Goal: Task Accomplishment & Management: Manage account settings

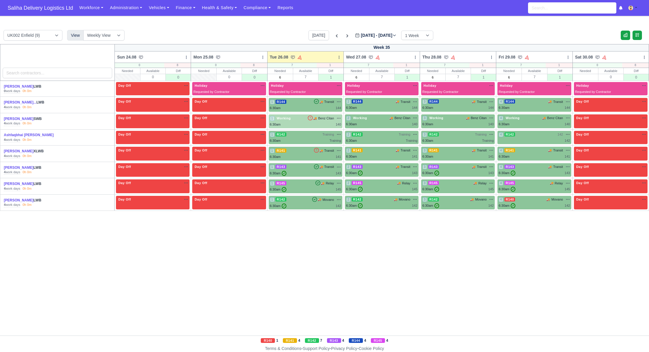
click at [294, 122] on div "1 Working 🚚 Benz Citan" at bounding box center [305, 121] width 71 height 11
click at [307, 123] on div "6:30am 140" at bounding box center [305, 124] width 71 height 5
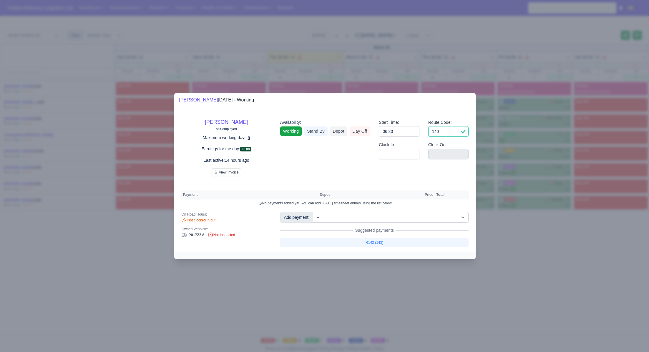
click at [446, 132] on input "140" at bounding box center [448, 131] width 41 height 11
type input "1"
click at [410, 135] on input "06:30" at bounding box center [399, 131] width 41 height 11
type input "0"
click at [361, 130] on link "Day Off" at bounding box center [360, 131] width 21 height 9
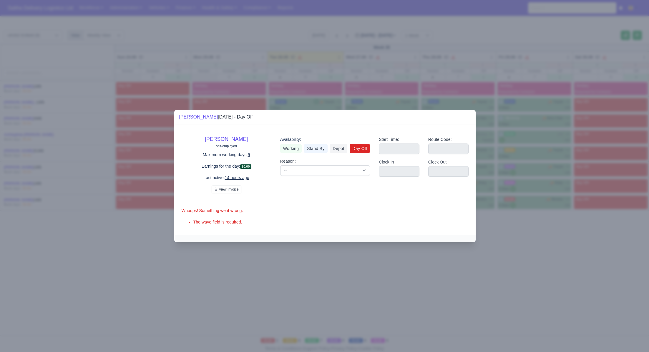
click at [527, 231] on div at bounding box center [324, 176] width 649 height 352
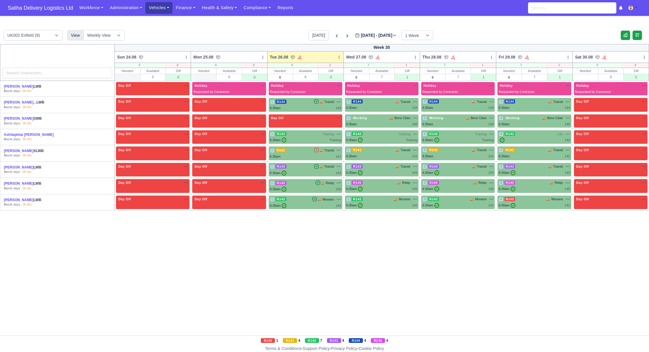
click at [168, 10] on link "Vehicles" at bounding box center [158, 7] width 27 height 11
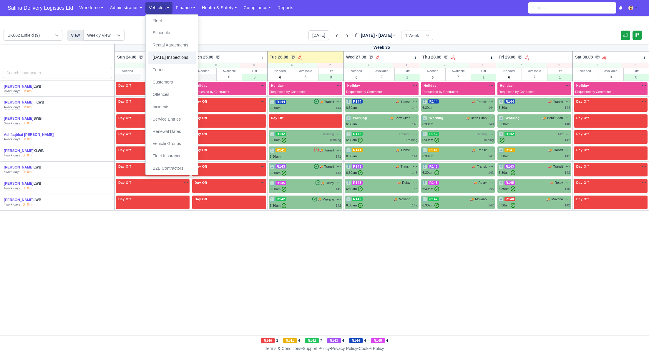
click at [173, 57] on link "[DATE] Inspections" at bounding box center [172, 58] width 48 height 12
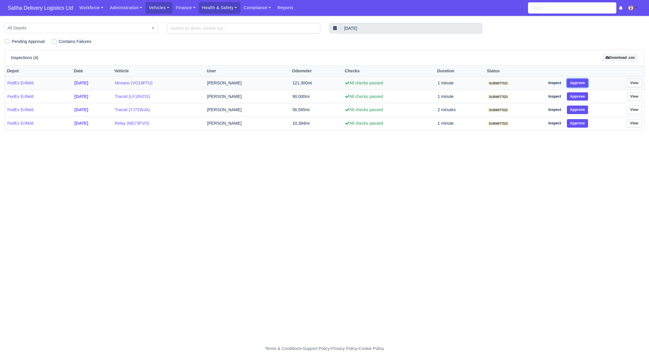
click at [577, 79] on button "Approve" at bounding box center [577, 83] width 21 height 9
click at [576, 94] on button "Approve" at bounding box center [577, 96] width 21 height 9
click at [575, 109] on button "Approve" at bounding box center [577, 110] width 21 height 9
click at [572, 126] on button "Approve" at bounding box center [577, 123] width 21 height 9
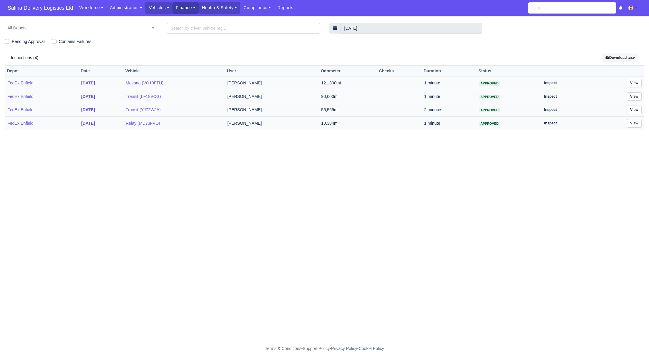
click at [191, 11] on link "Finance" at bounding box center [186, 7] width 26 height 11
click at [191, 22] on link "Invoices" at bounding box center [199, 21] width 48 height 12
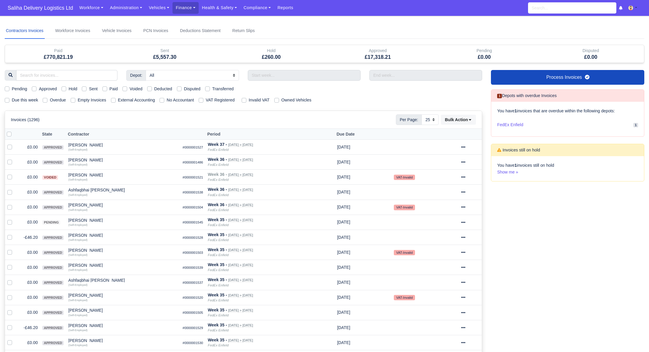
select select "25"
